Goal: Find specific page/section: Find specific page/section

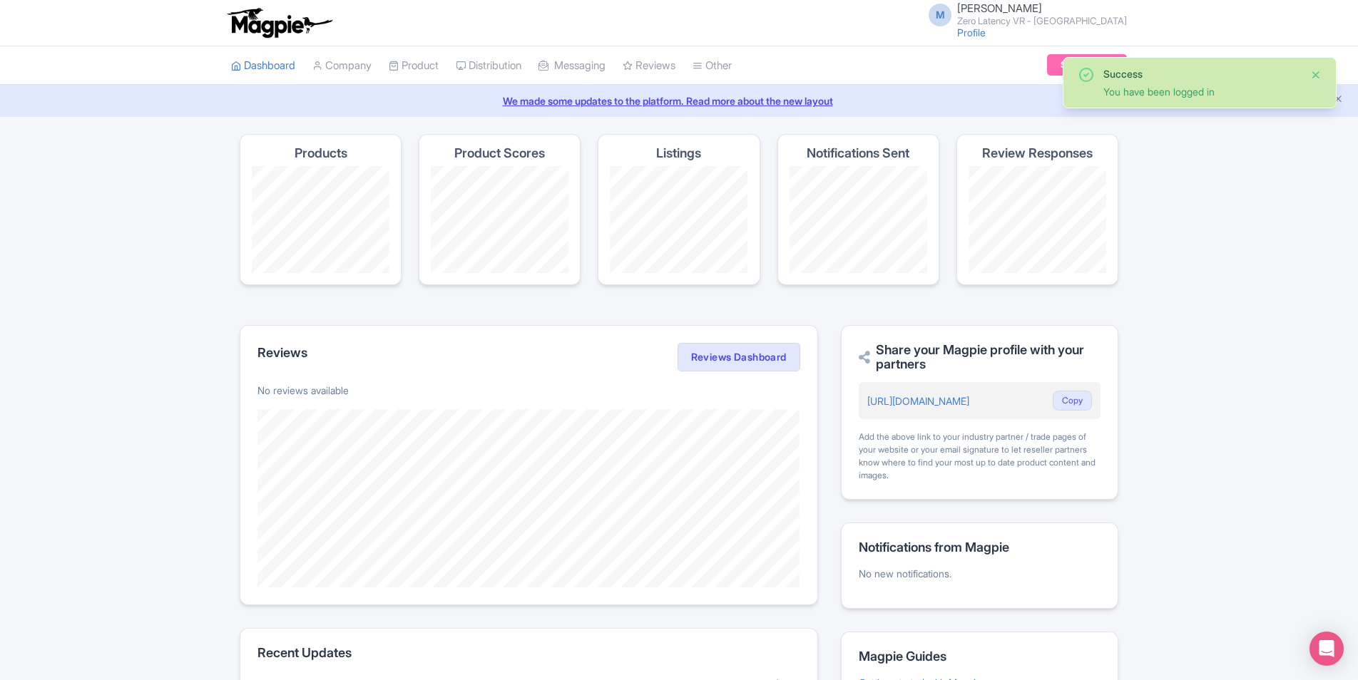
click at [1316, 72] on button "Close" at bounding box center [1315, 74] width 11 height 17
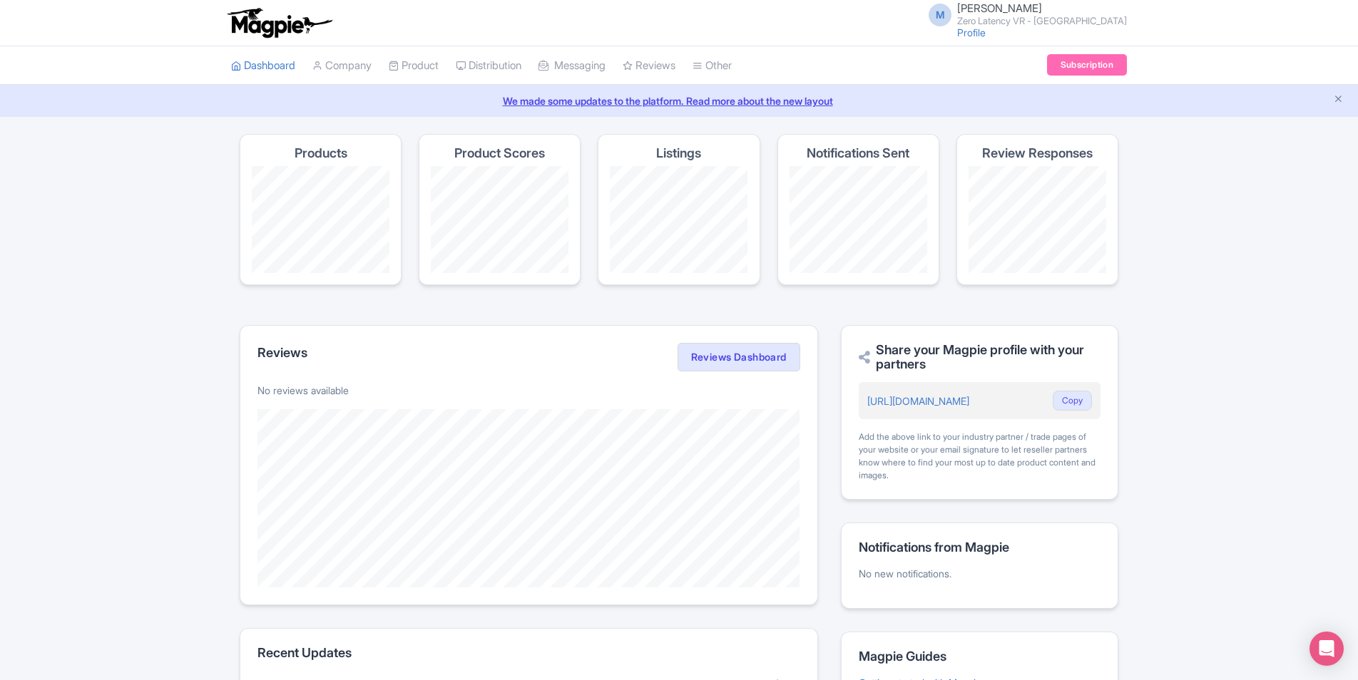
click at [1042, 4] on span "Mohammad Edaibat" at bounding box center [999, 8] width 85 height 14
click at [1055, 68] on link "Users" at bounding box center [1059, 68] width 136 height 22
